Goal: Find specific page/section: Find specific page/section

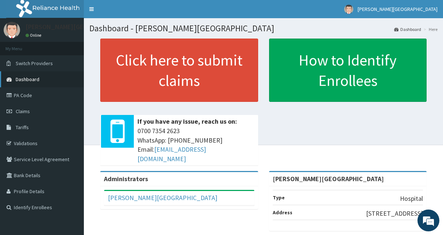
click at [34, 79] on span "Dashboard" at bounding box center [28, 79] width 24 height 7
click at [36, 141] on link "Validations" at bounding box center [42, 144] width 84 height 16
